Goal: Entertainment & Leisure: Consume media (video, audio)

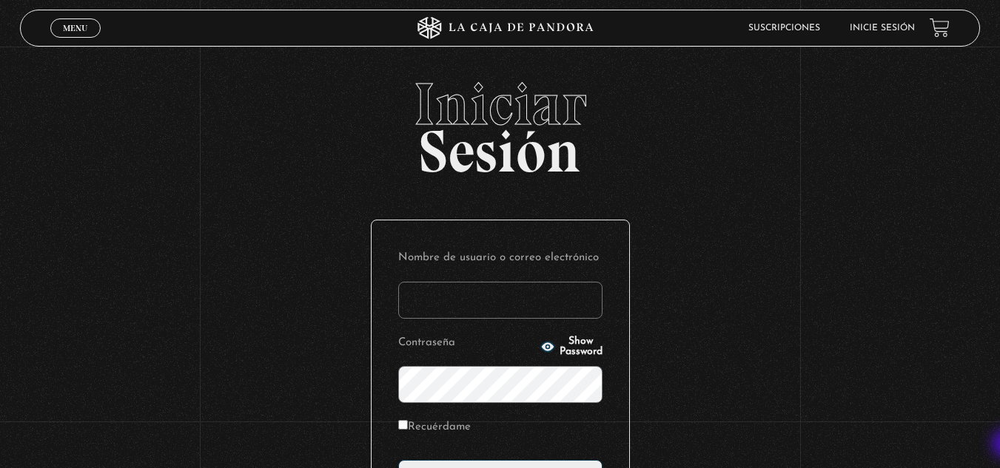
type input "vividan8108@gmail.com"
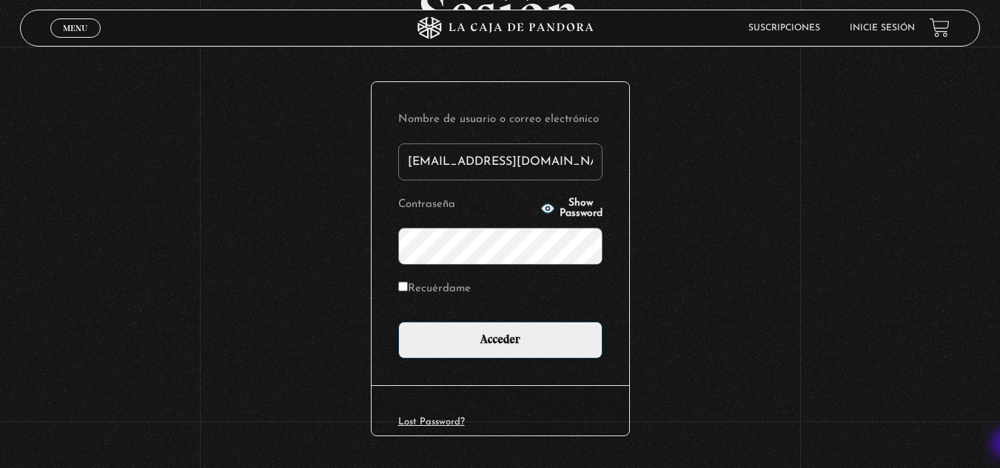
scroll to position [181, 0]
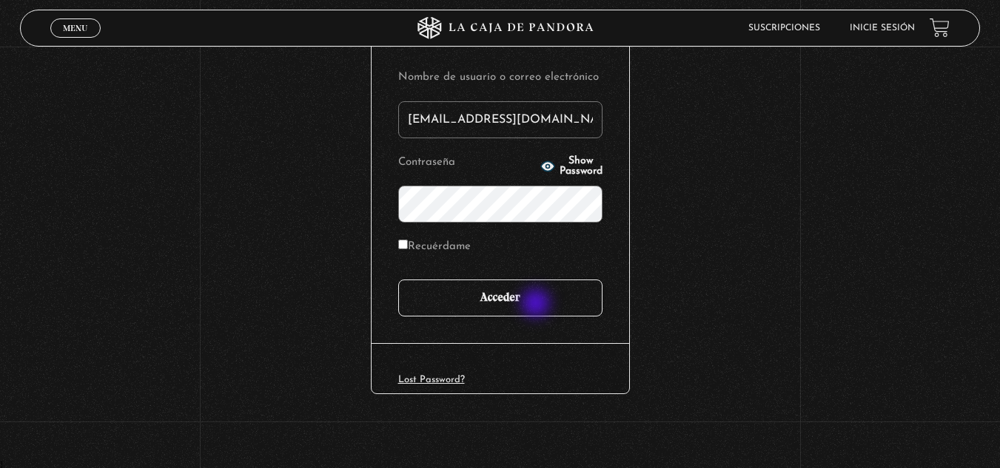
click at [537, 305] on input "Acceder" at bounding box center [500, 298] width 204 height 37
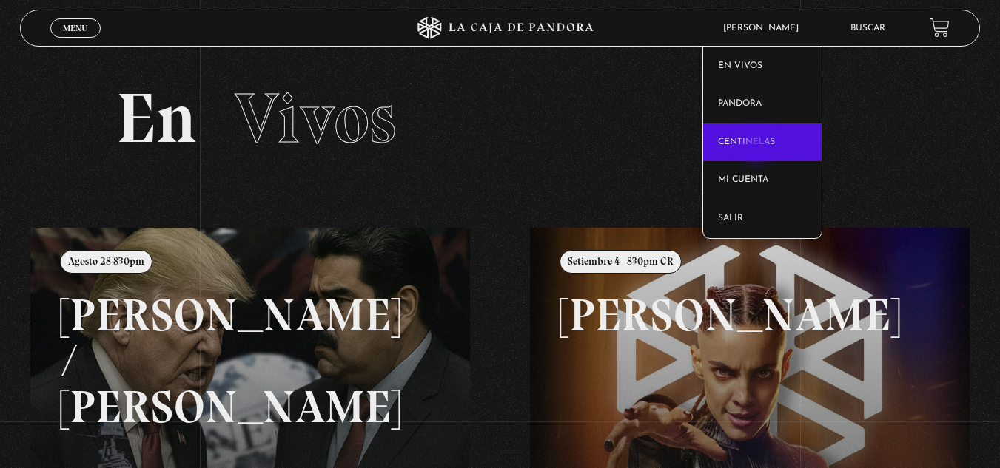
click at [759, 147] on link "Centinelas" at bounding box center [762, 143] width 118 height 38
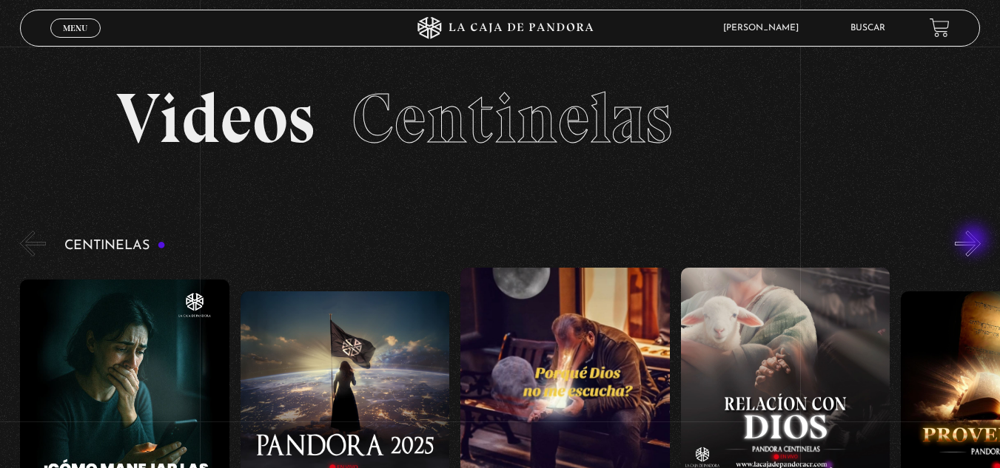
click at [975, 241] on button "»" at bounding box center [968, 244] width 26 height 26
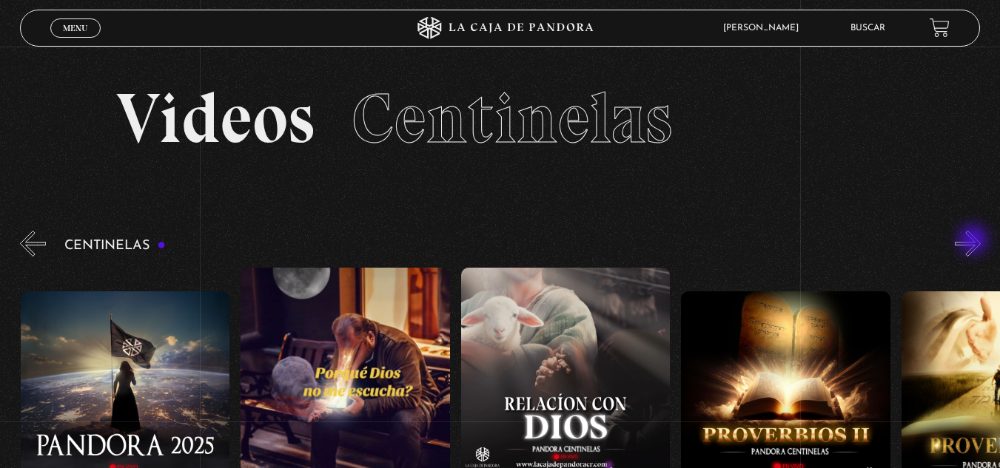
click at [975, 241] on button "»" at bounding box center [968, 244] width 26 height 26
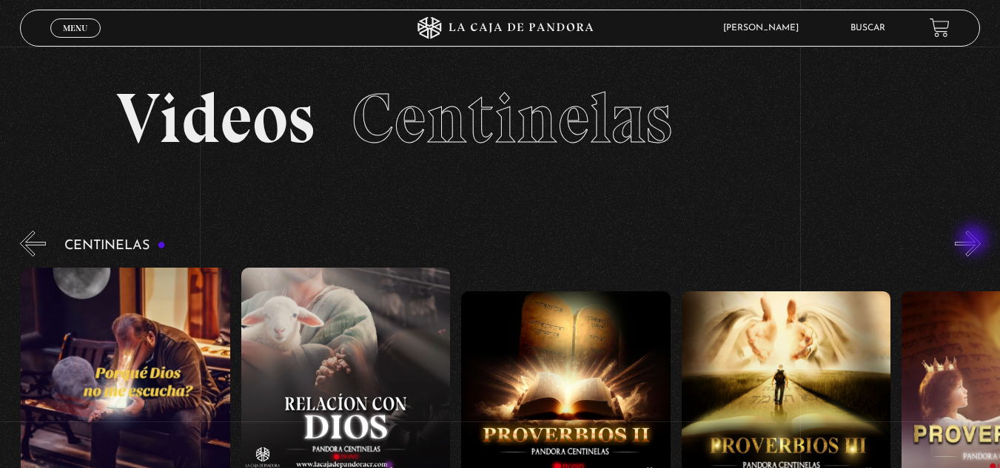
scroll to position [0, 440]
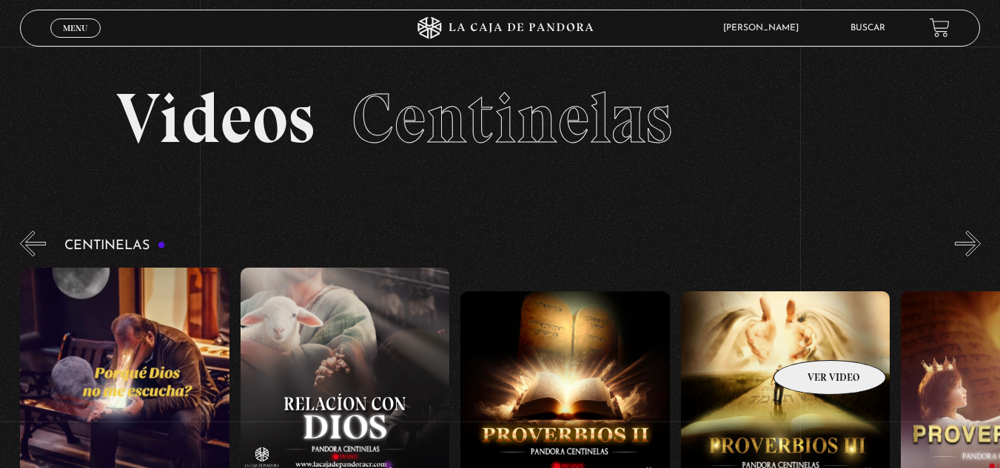
click at [810, 338] on figure at bounding box center [785, 425] width 209 height 266
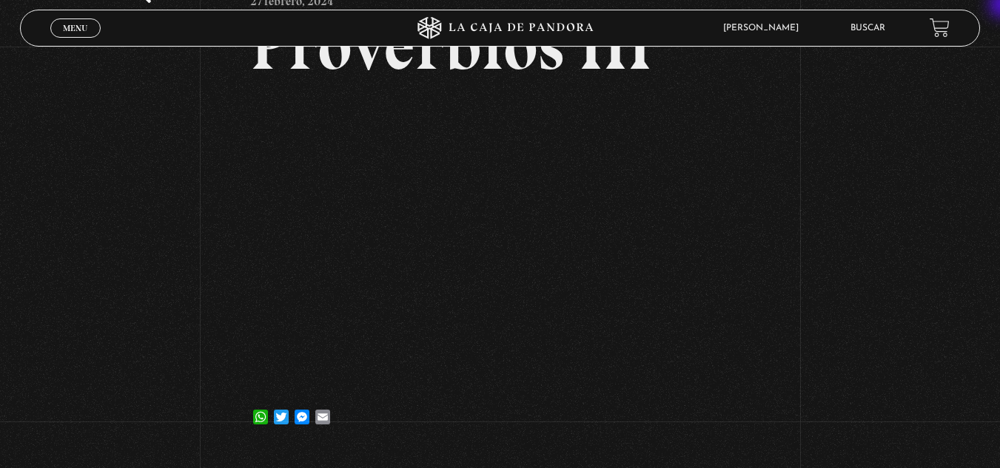
scroll to position [98, 0]
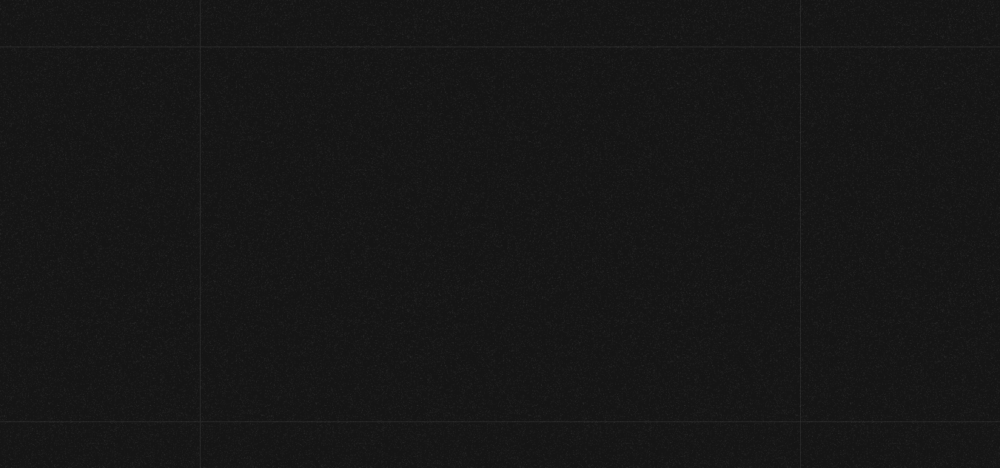
scroll to position [98, 0]
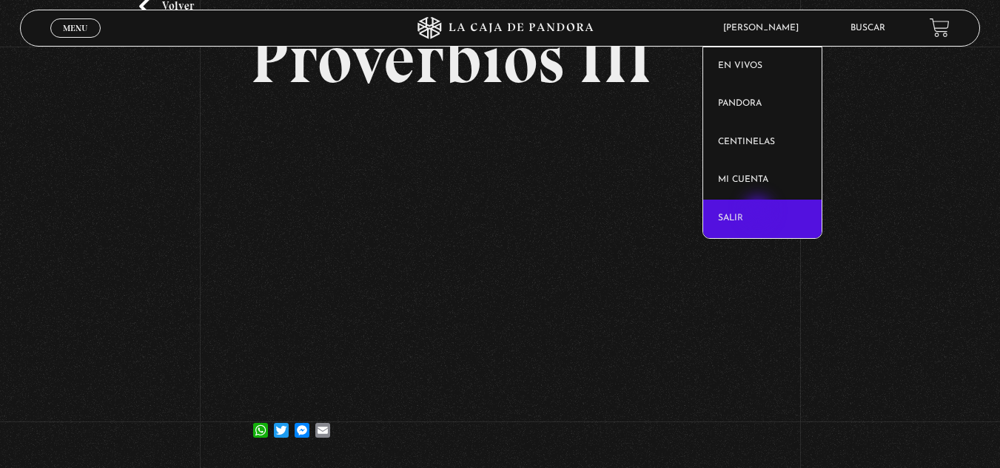
click at [759, 212] on link "Salir" at bounding box center [762, 219] width 118 height 38
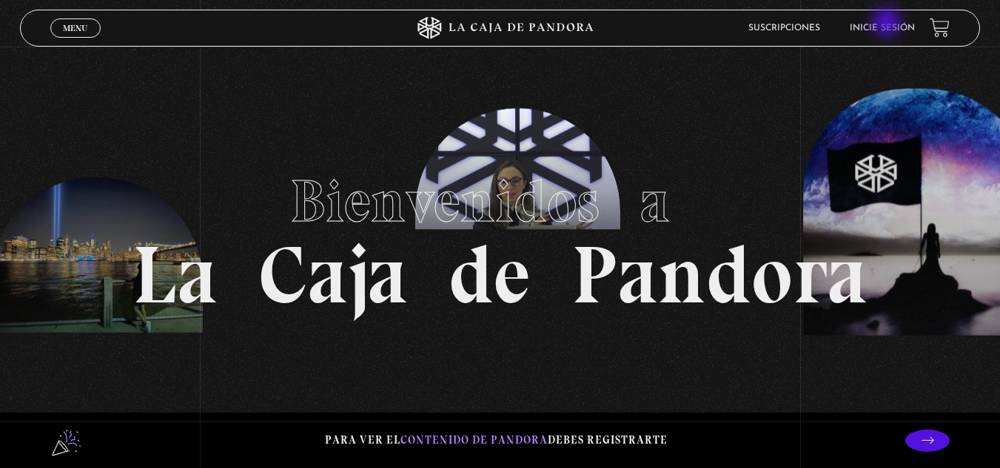
click at [888, 24] on link "Inicie sesión" at bounding box center [882, 28] width 65 height 9
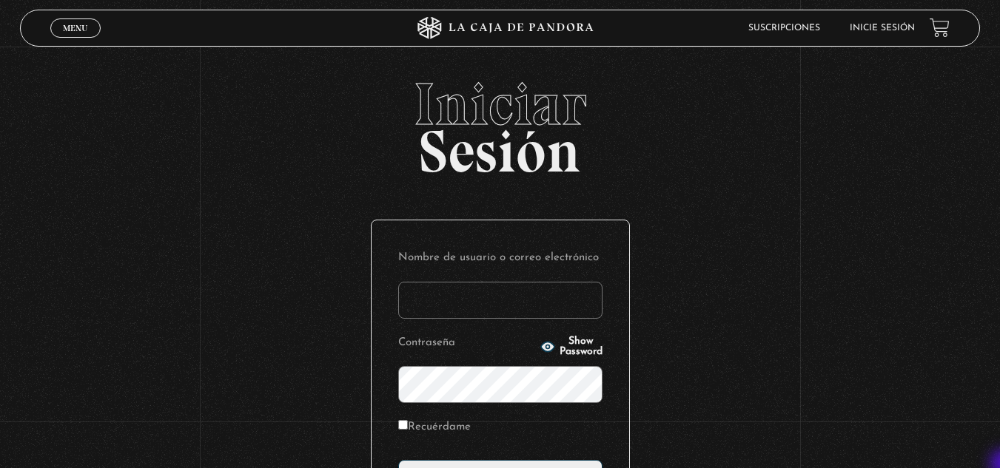
type input "vividan8108@gmail.com"
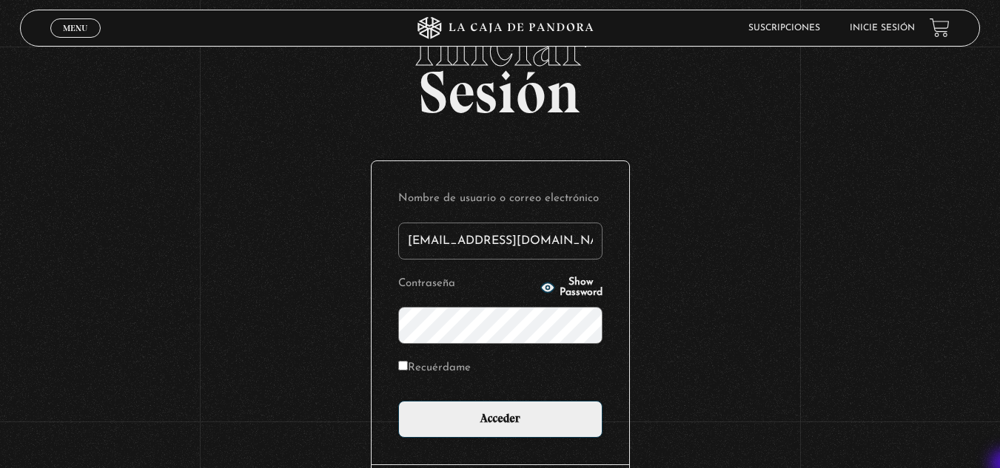
scroll to position [89, 0]
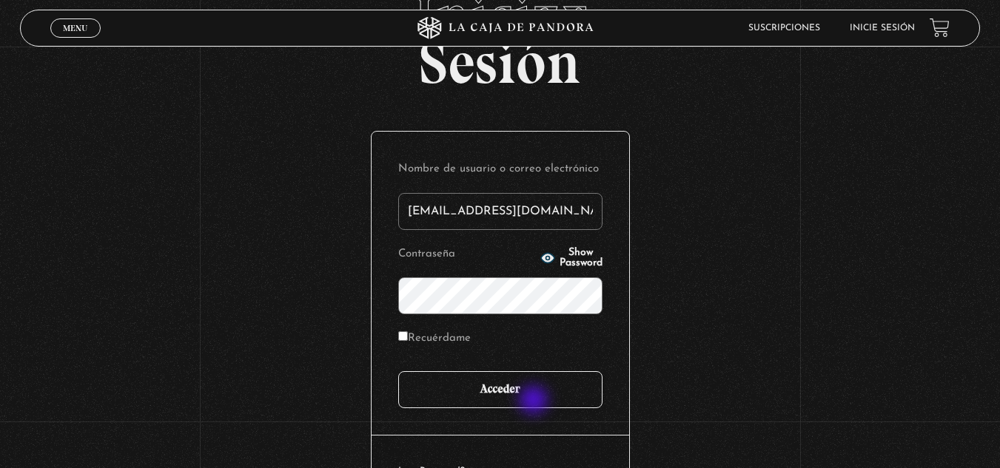
click at [535, 402] on input "Acceder" at bounding box center [500, 390] width 204 height 37
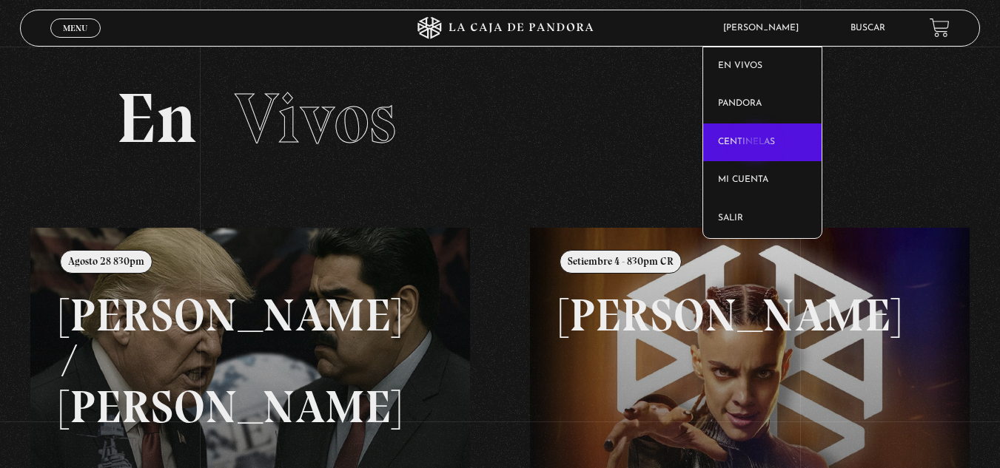
click at [757, 145] on link "Centinelas" at bounding box center [762, 143] width 118 height 38
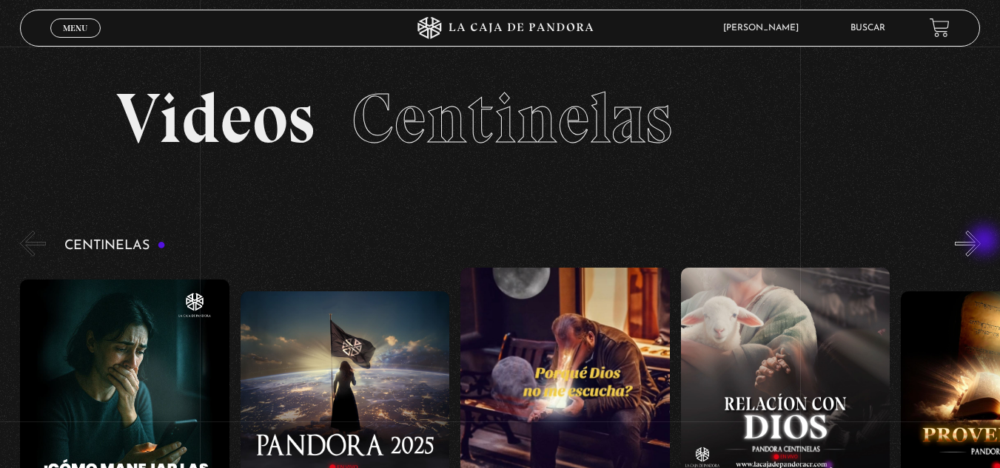
click at [981, 242] on button "»" at bounding box center [968, 244] width 26 height 26
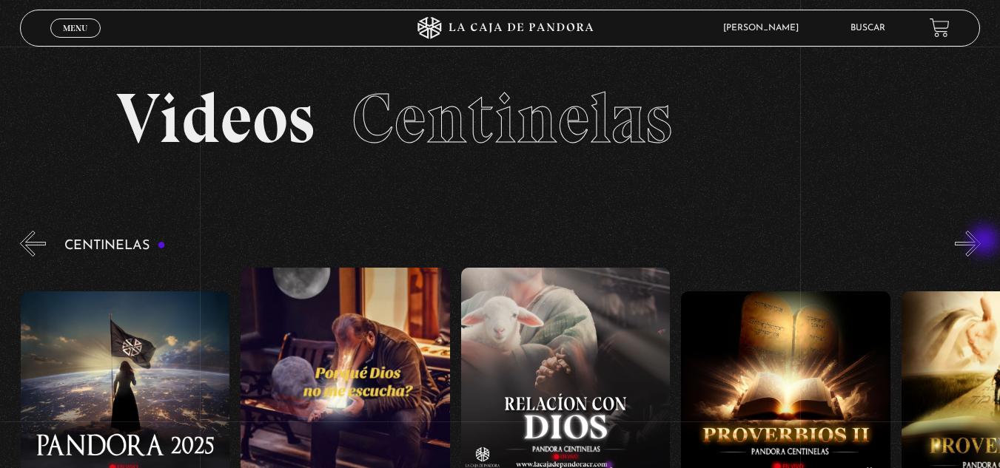
click at [981, 242] on button "»" at bounding box center [968, 244] width 26 height 26
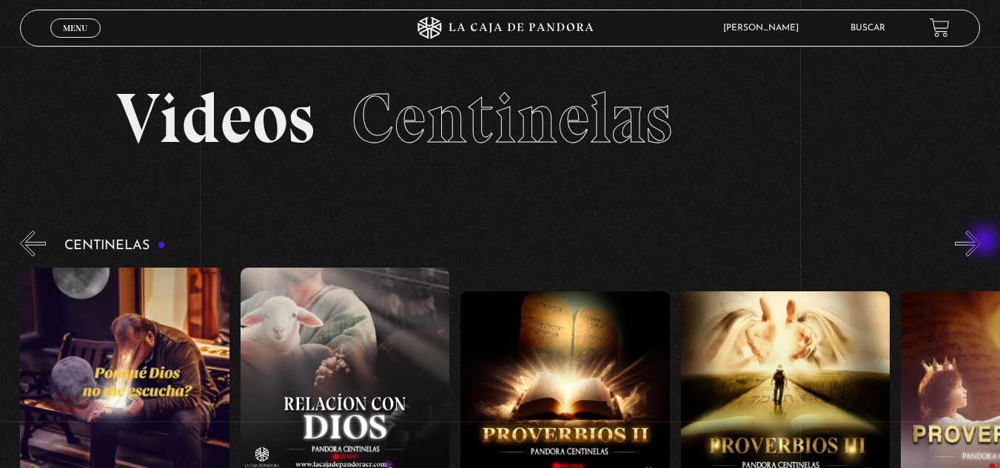
click at [981, 242] on button "»" at bounding box center [968, 244] width 26 height 26
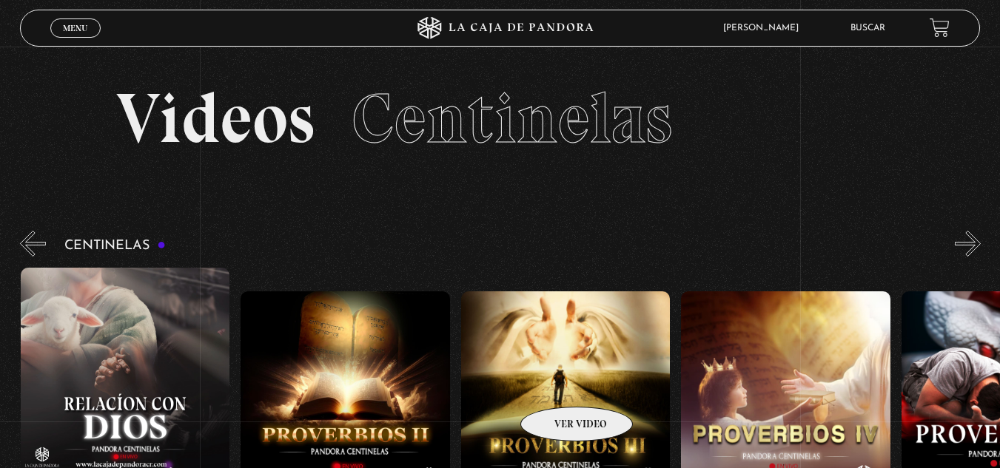
scroll to position [0, 661]
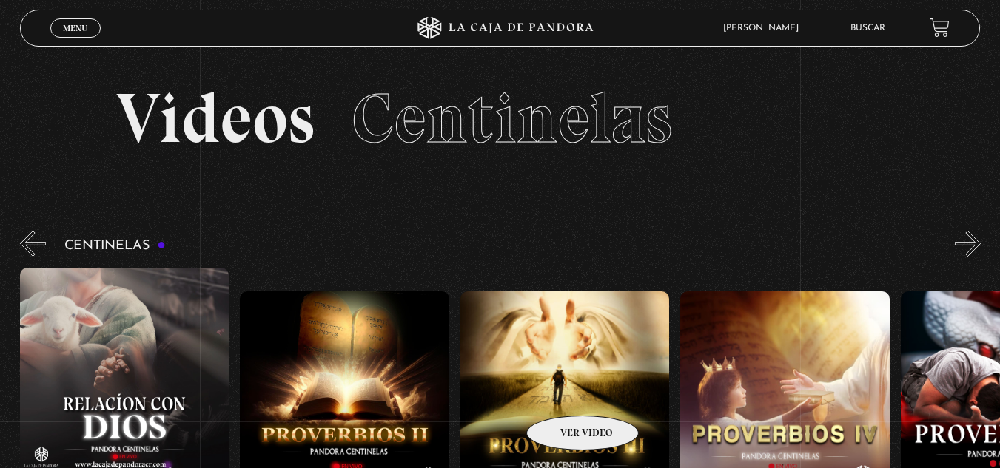
click at [563, 394] on figure at bounding box center [564, 425] width 209 height 266
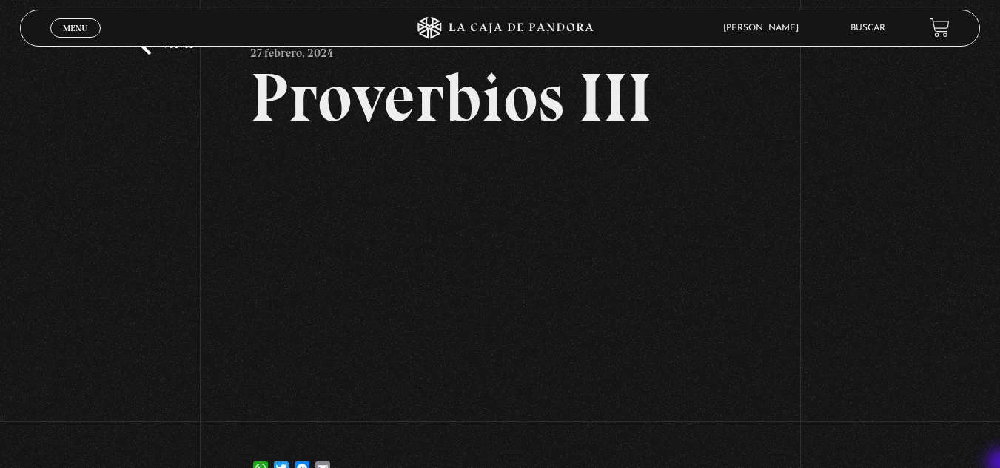
scroll to position [89, 0]
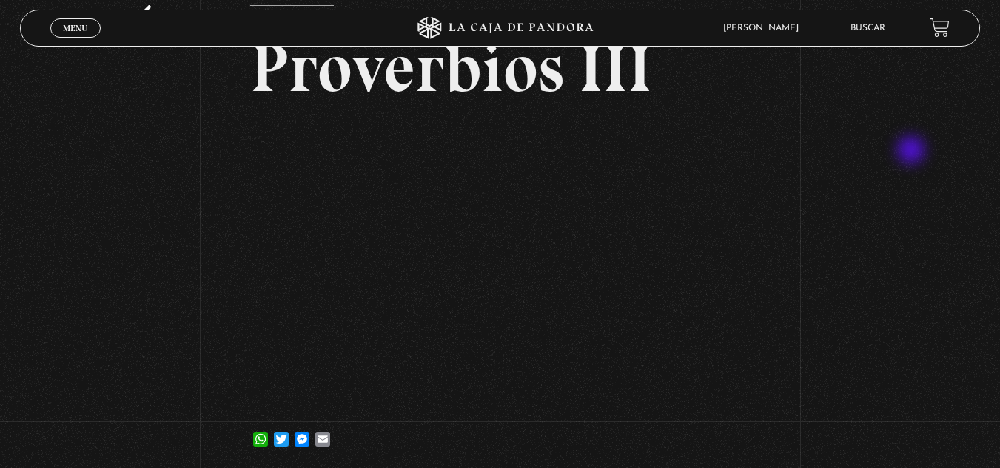
click at [912, 152] on div "Volver 27 febrero, 2024 Proverbios III WhatsApp Twitter Messenger Email" at bounding box center [500, 215] width 1000 height 515
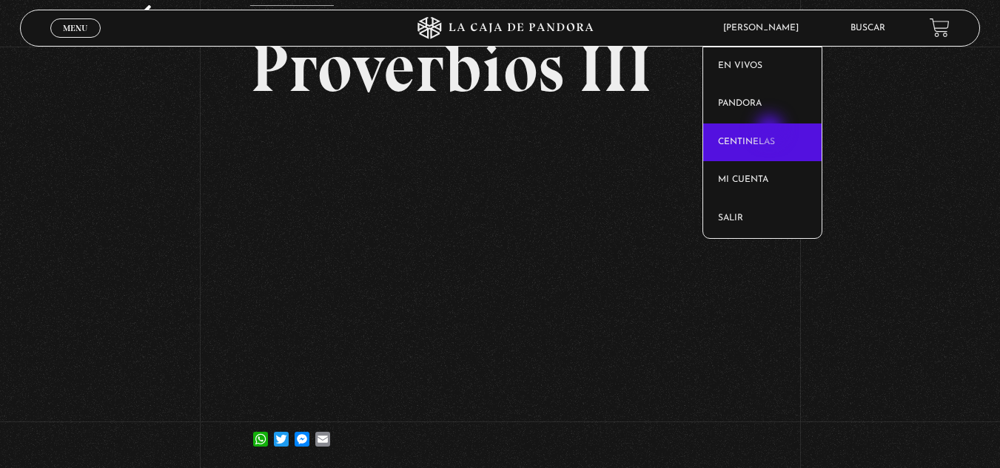
click at [771, 130] on link "Centinelas" at bounding box center [762, 143] width 118 height 38
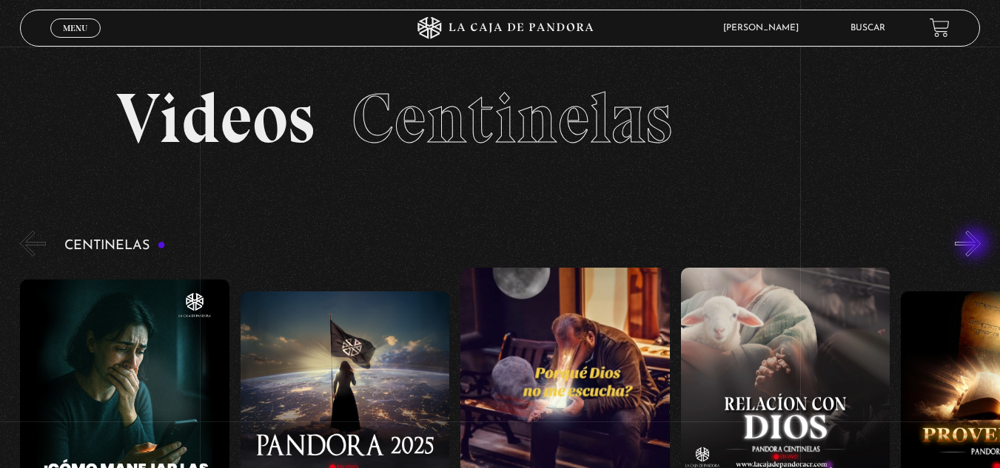
click at [975, 245] on button "»" at bounding box center [968, 244] width 26 height 26
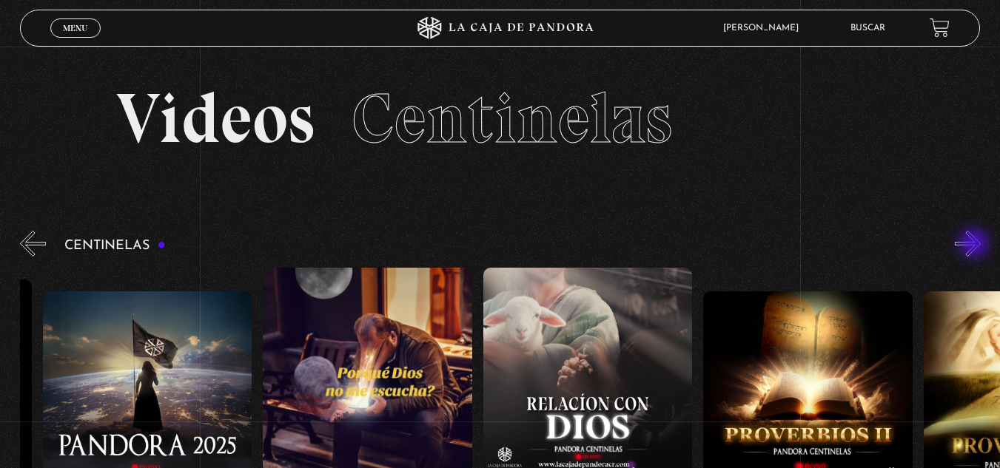
click at [975, 245] on button "»" at bounding box center [968, 244] width 26 height 26
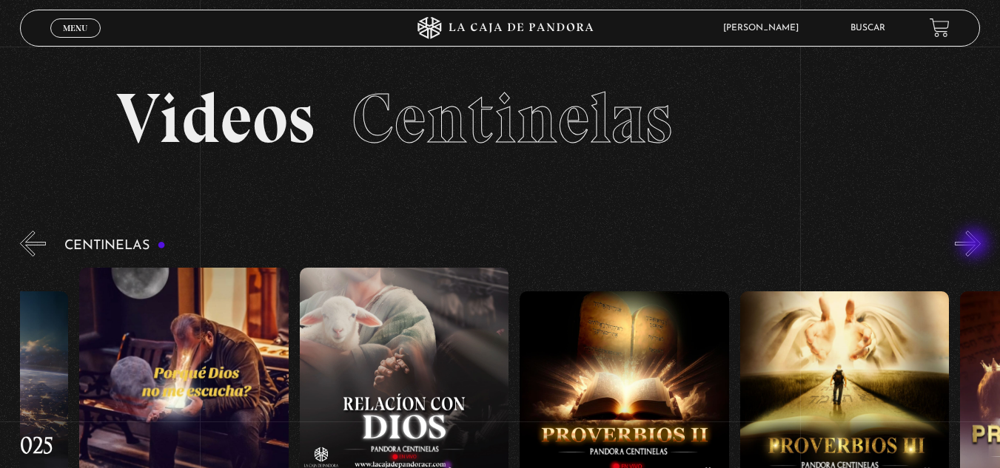
click at [975, 245] on button "»" at bounding box center [968, 244] width 26 height 26
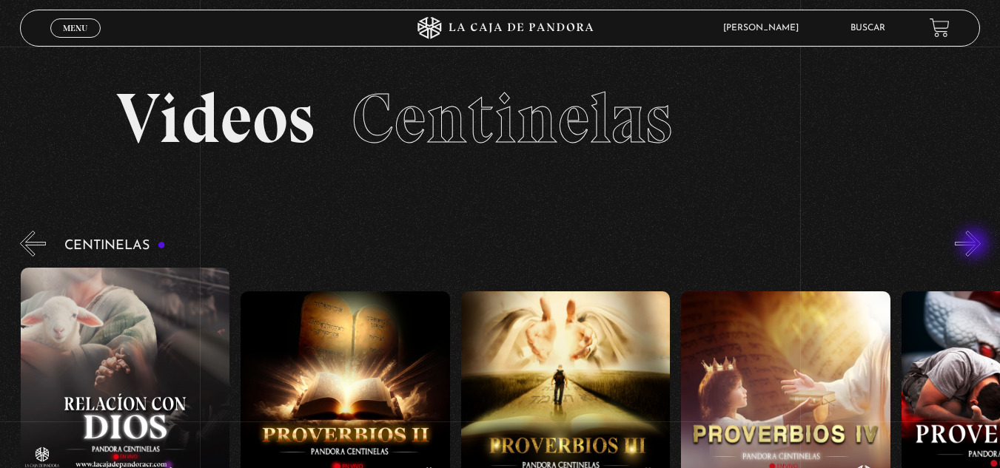
click at [975, 245] on button "»" at bounding box center [968, 244] width 26 height 26
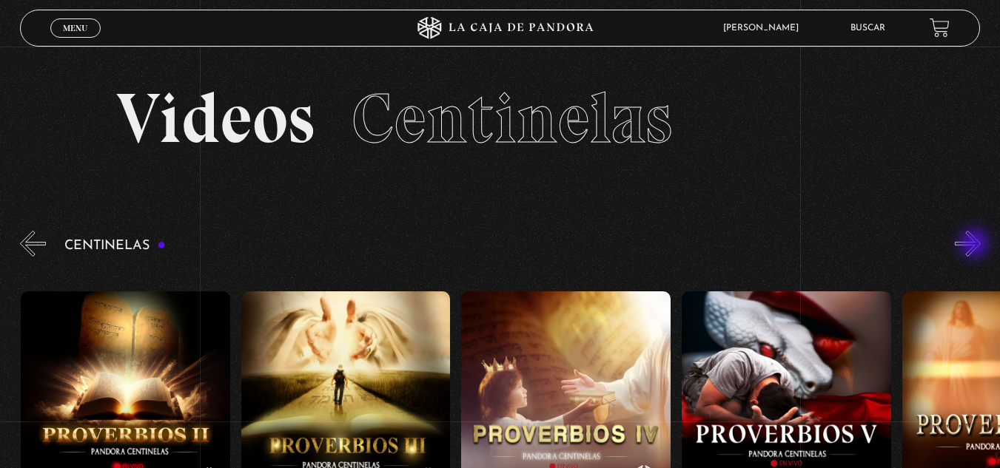
scroll to position [0, 881]
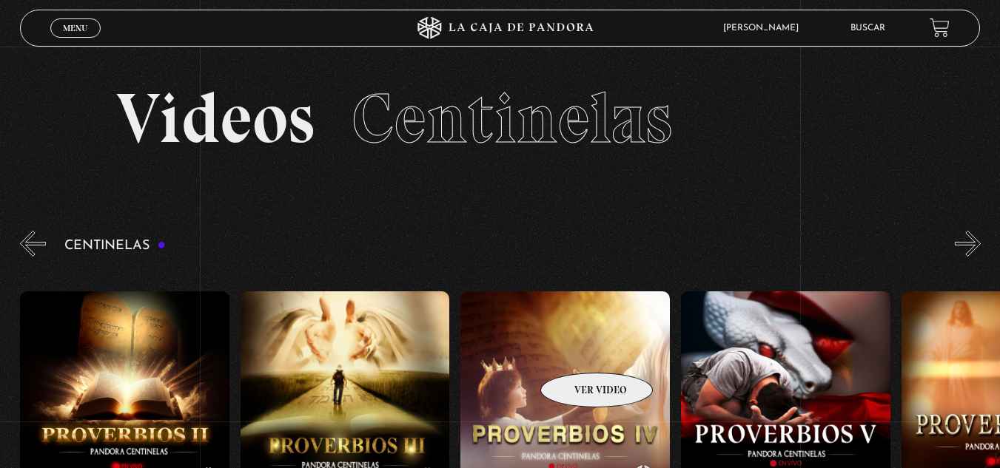
click at [577, 351] on figure at bounding box center [564, 425] width 209 height 266
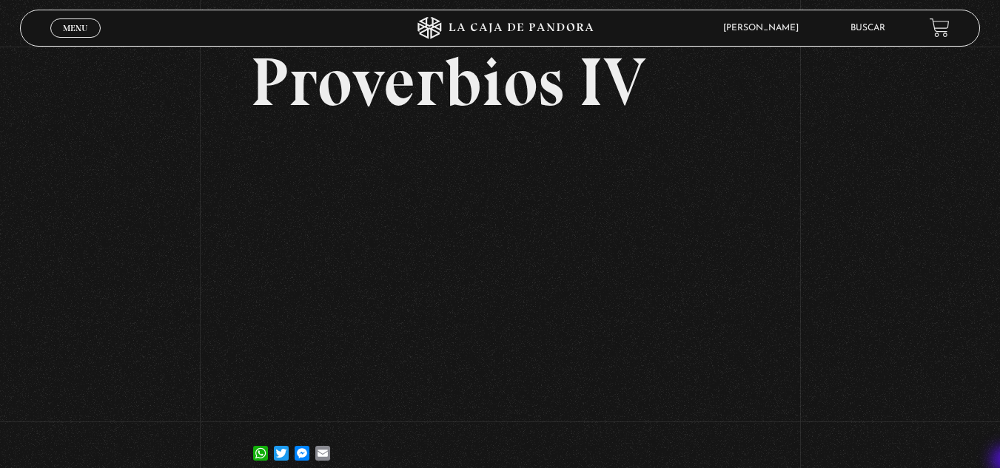
scroll to position [89, 0]
